Goal: Check status: Check status

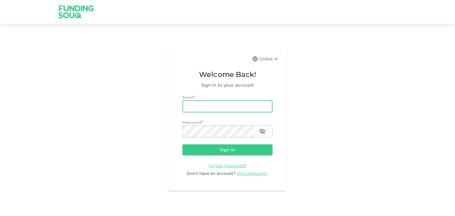
click at [217, 106] on input "email" at bounding box center [227, 107] width 90 height 12
type input "[PERSON_NAME][EMAIL_ADDRESS][PERSON_NAME][DOMAIN_NAME]"
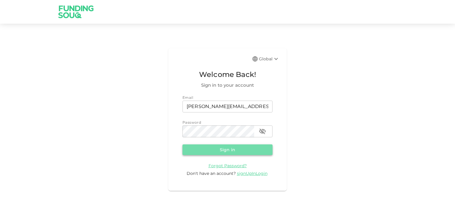
click at [223, 150] on button "Sign in" at bounding box center [227, 150] width 90 height 11
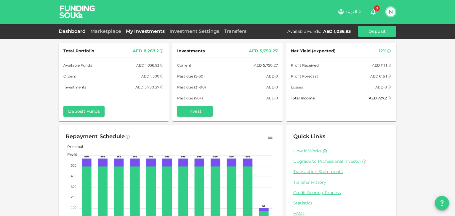
click at [136, 31] on link "My Investments" at bounding box center [146, 31] width 44 height 6
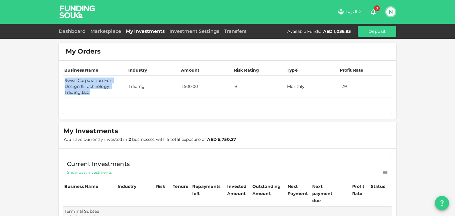
drag, startPoint x: 63, startPoint y: 81, endPoint x: 92, endPoint y: 91, distance: 31.4
click at [92, 91] on td "Swiss Corporation For Design & Technology Trading LLC" at bounding box center [95, 87] width 64 height 22
copy td "Swiss Corporation For Design & Technology Trading LLC"
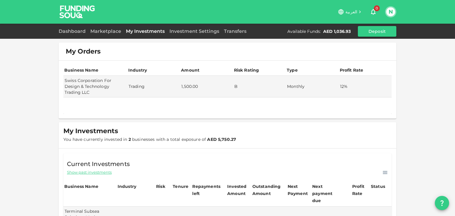
click at [172, 113] on div at bounding box center [227, 105] width 328 height 17
click at [65, 31] on link "Dashboard" at bounding box center [73, 31] width 29 height 6
